Goal: Task Accomplishment & Management: Use online tool/utility

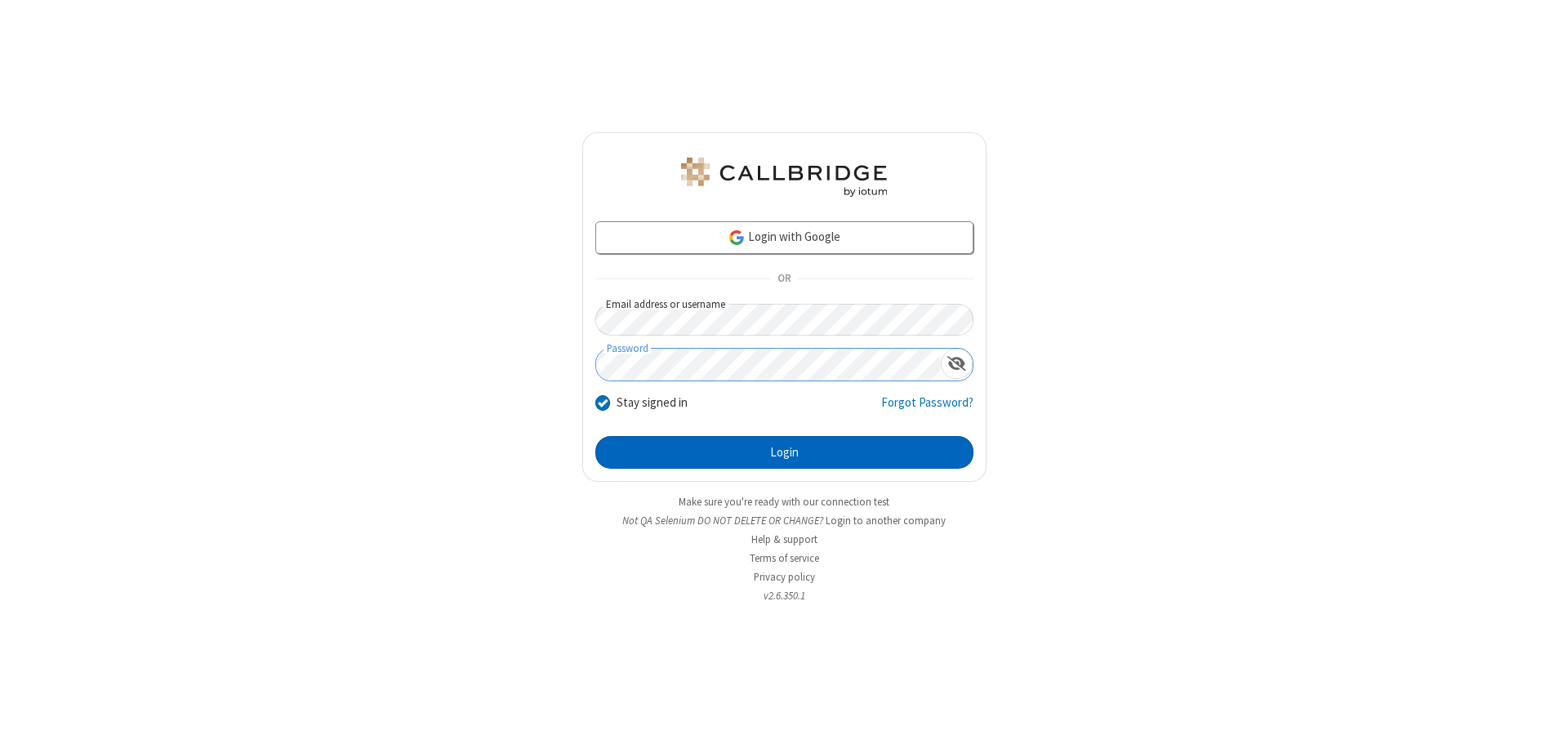
click at [784, 452] on button "Login" at bounding box center [784, 452] width 378 height 33
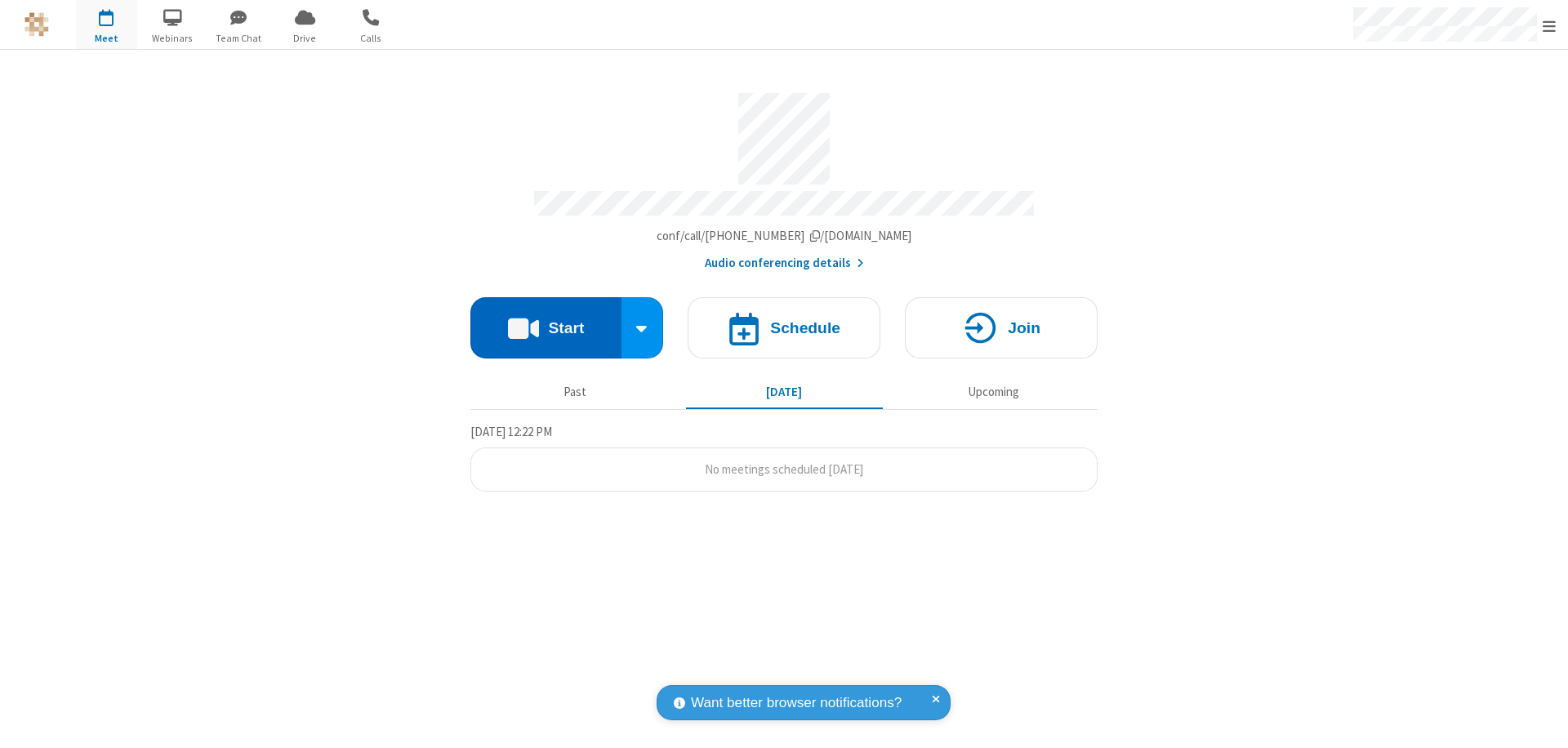
click at [546, 320] on button "Start" at bounding box center [546, 328] width 151 height 61
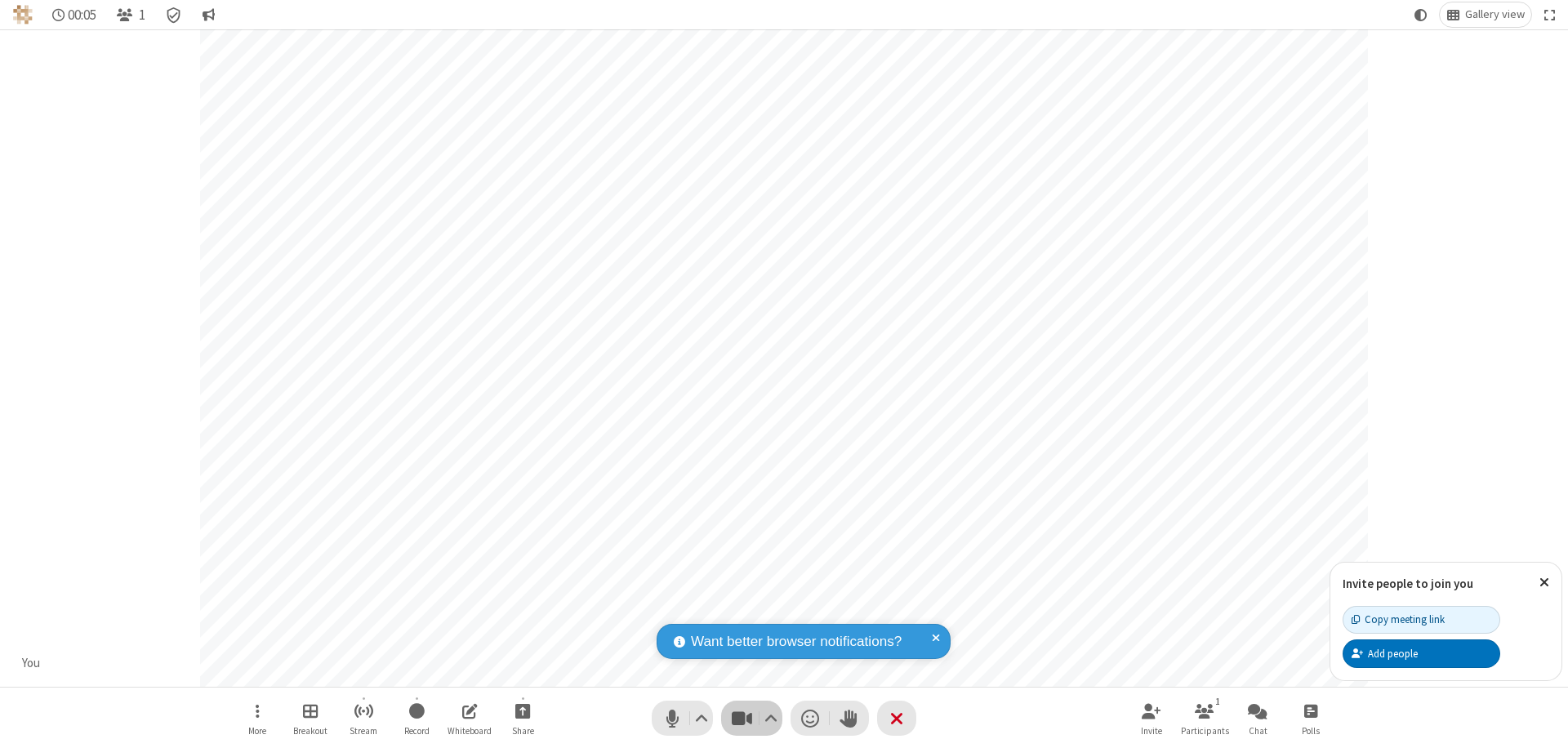
click at [741, 718] on span "Stop video (⌘+Shift+V)" at bounding box center [741, 718] width 24 height 24
click at [741, 718] on span "Start video (⌘+Shift+V)" at bounding box center [741, 718] width 24 height 24
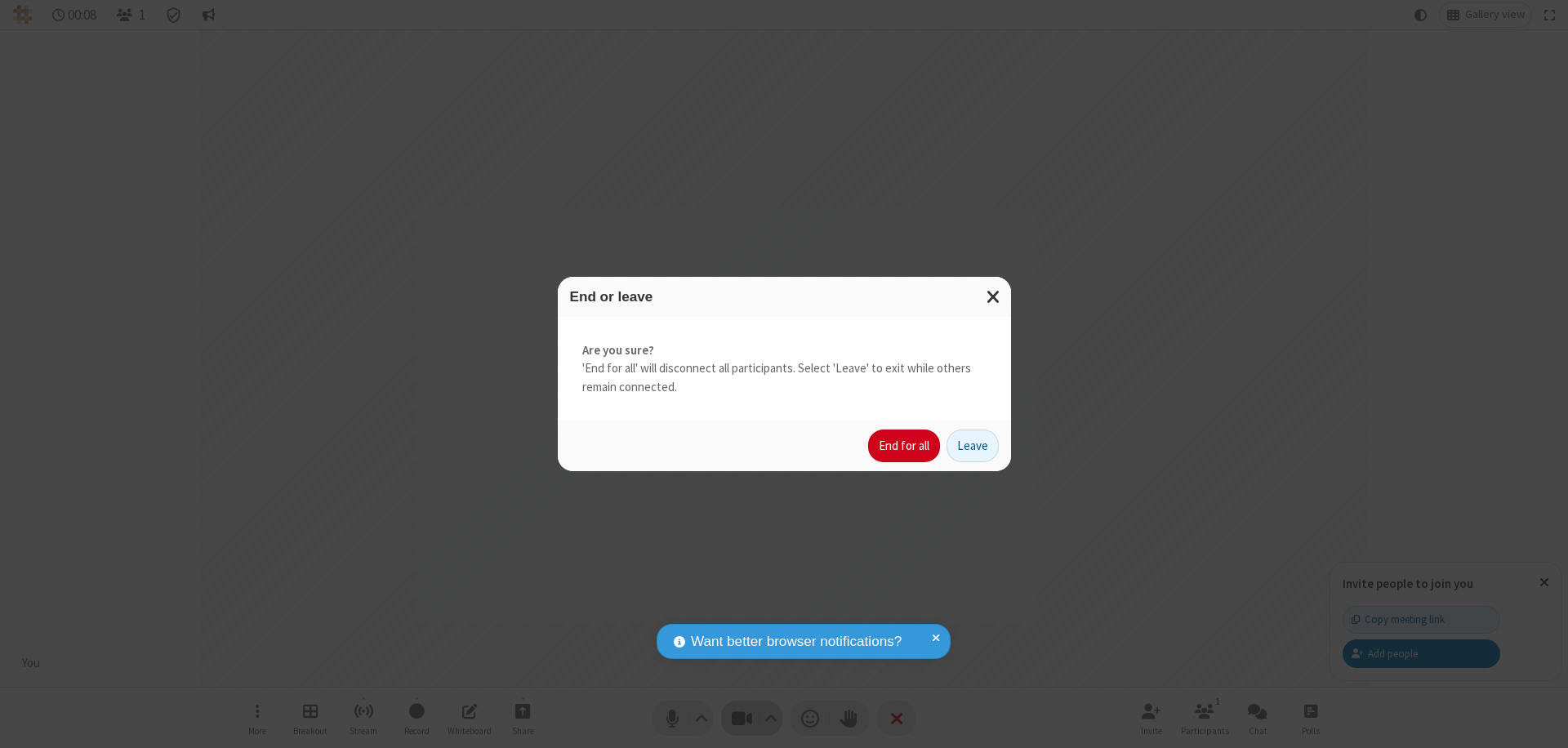
click at [905, 446] on button "End for all" at bounding box center [904, 446] width 71 height 33
